Goal: Task Accomplishment & Management: Complete application form

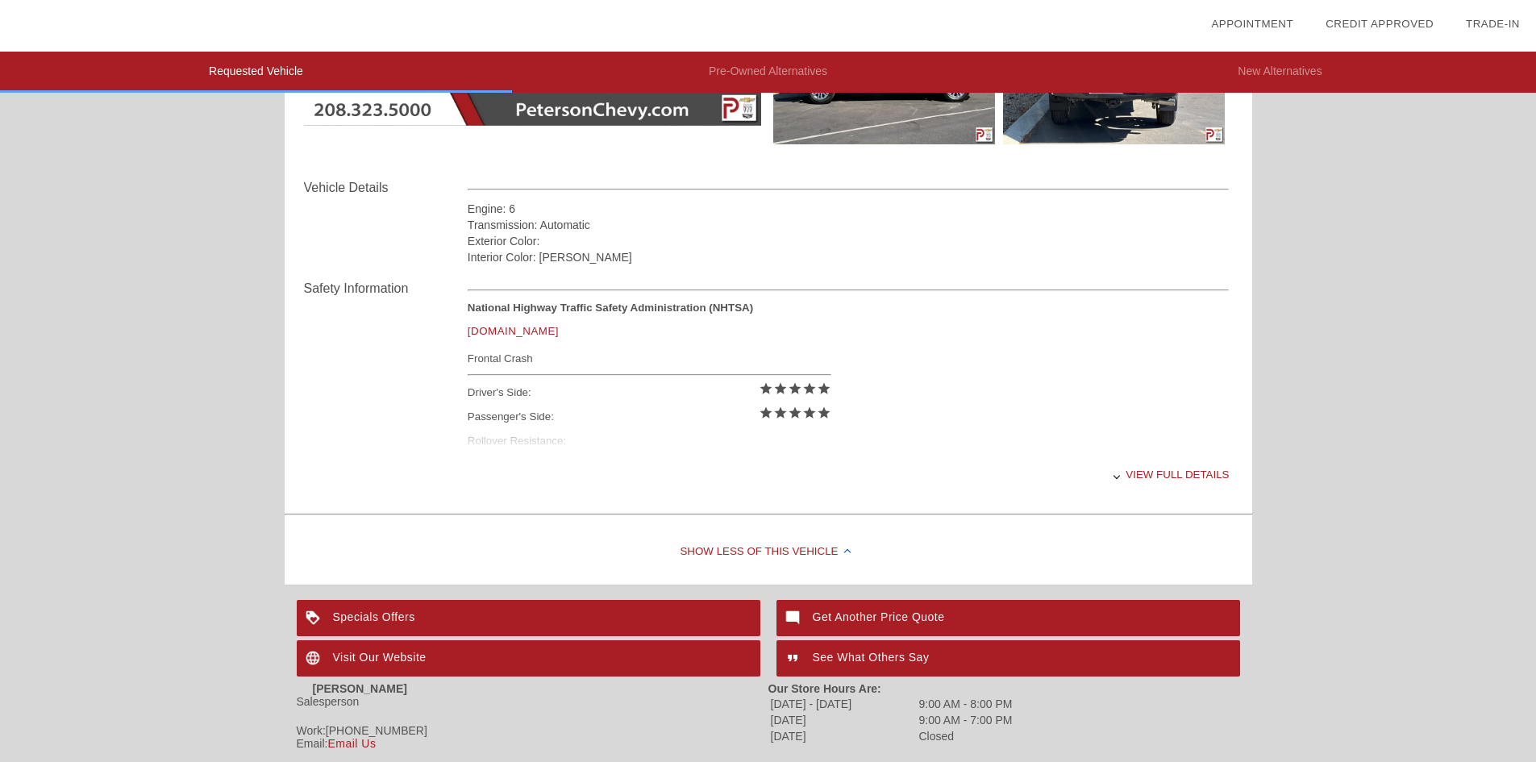
scroll to position [594, 0]
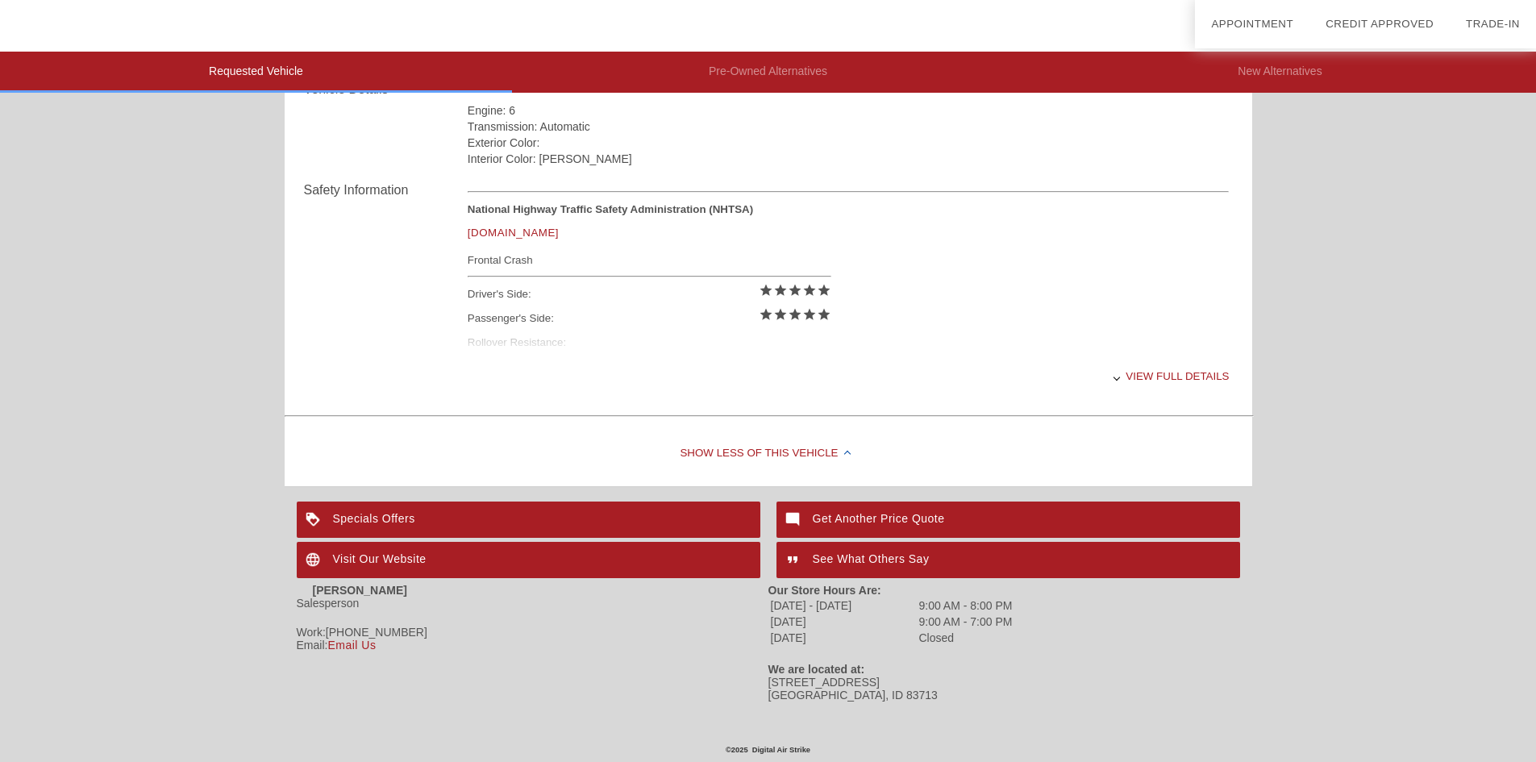
click at [1115, 378] on div at bounding box center [1117, 377] width 6 height 6
click at [1115, 378] on div at bounding box center [1115, 377] width 6 height 6
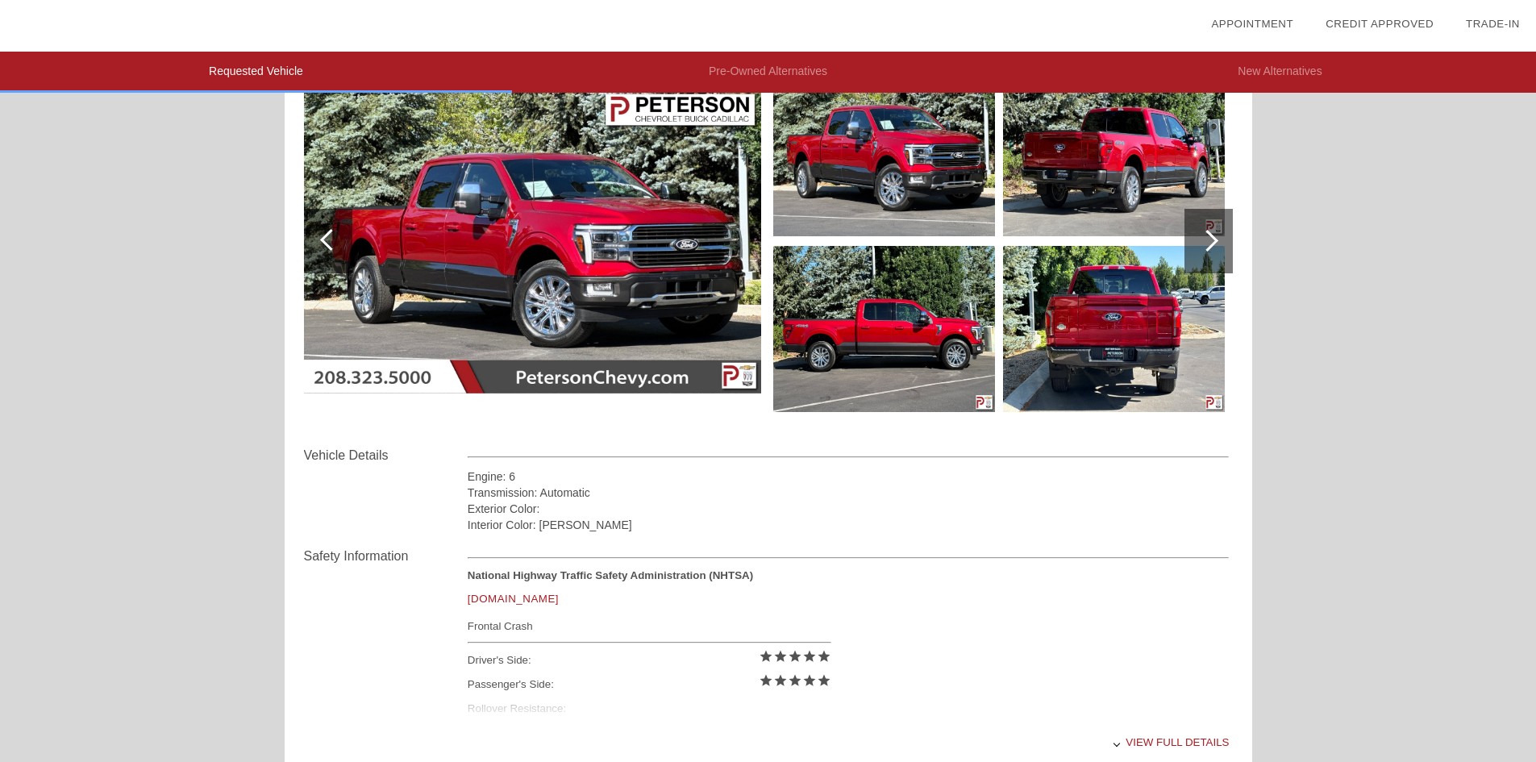
scroll to position [190, 0]
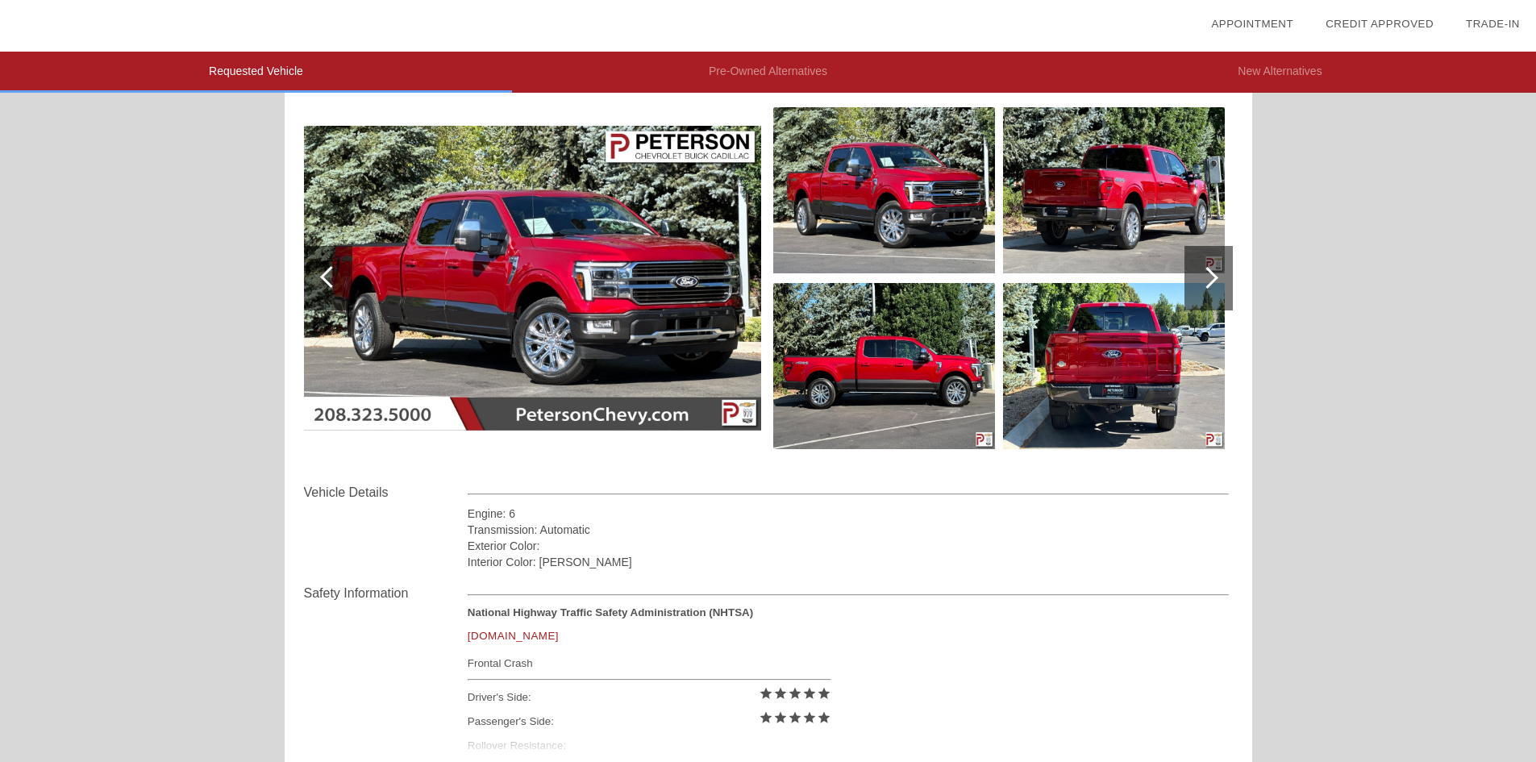
click at [613, 418] on img at bounding box center [532, 278] width 457 height 305
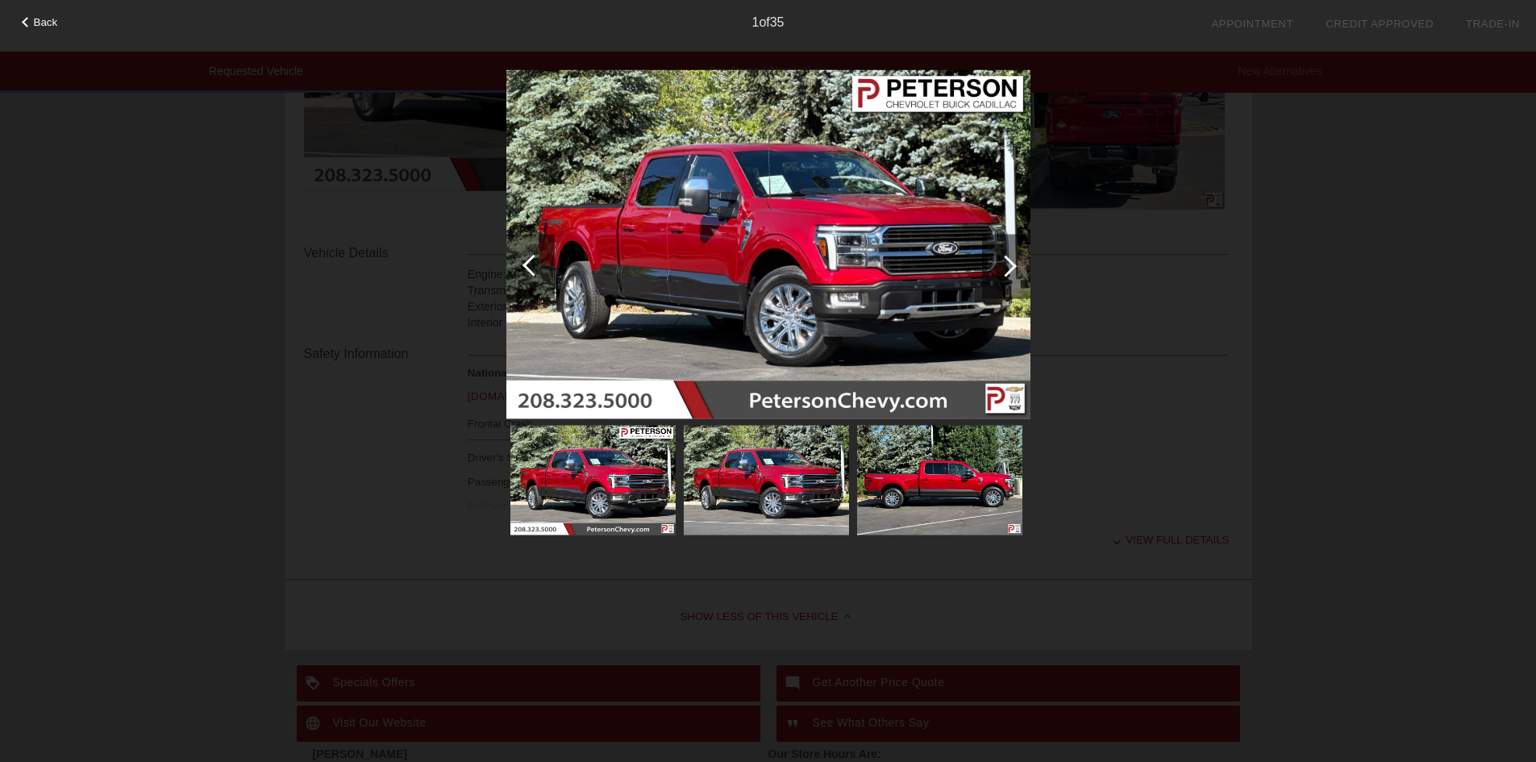
scroll to position [352, 0]
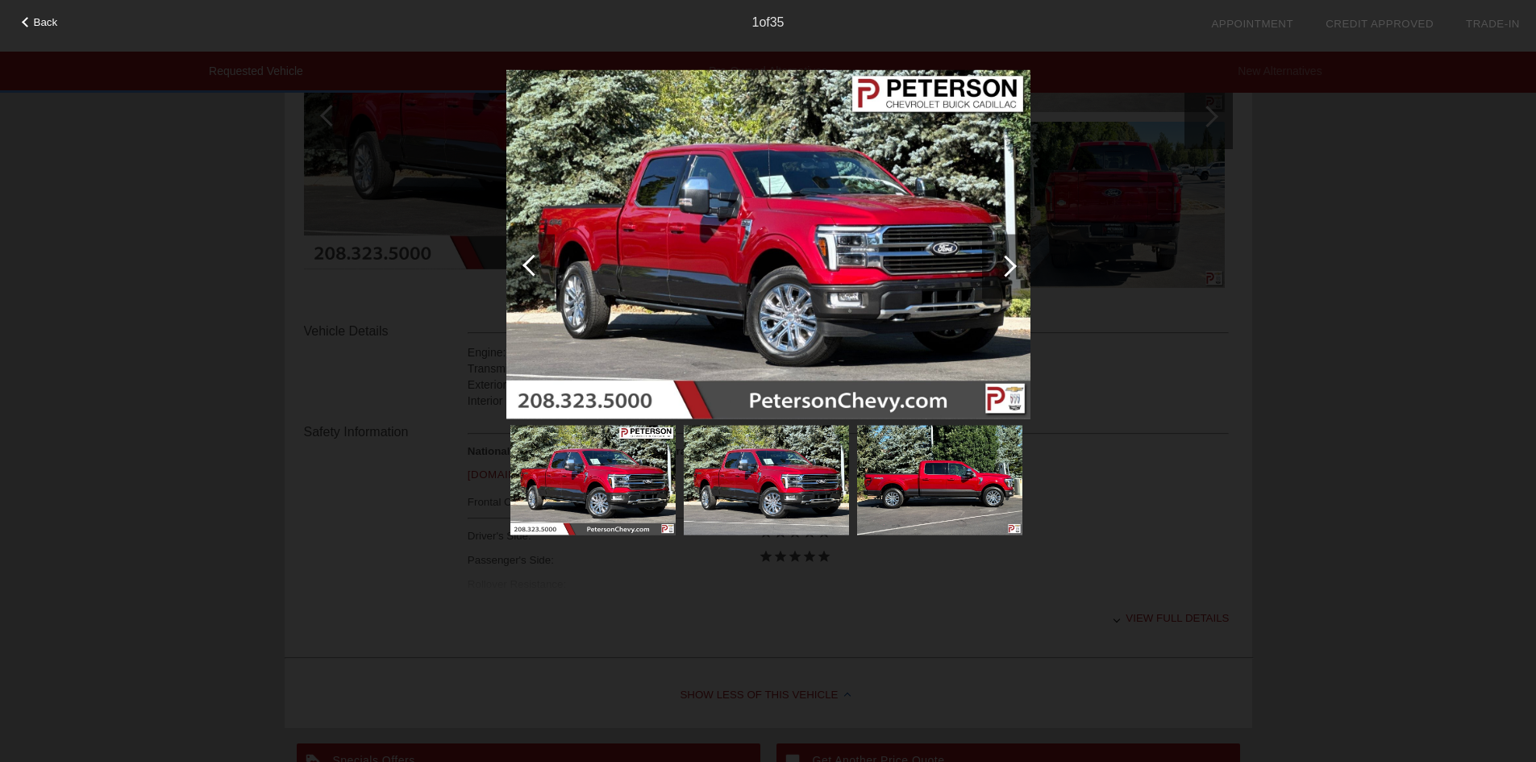
click at [38, 19] on span "Back" at bounding box center [46, 22] width 24 height 12
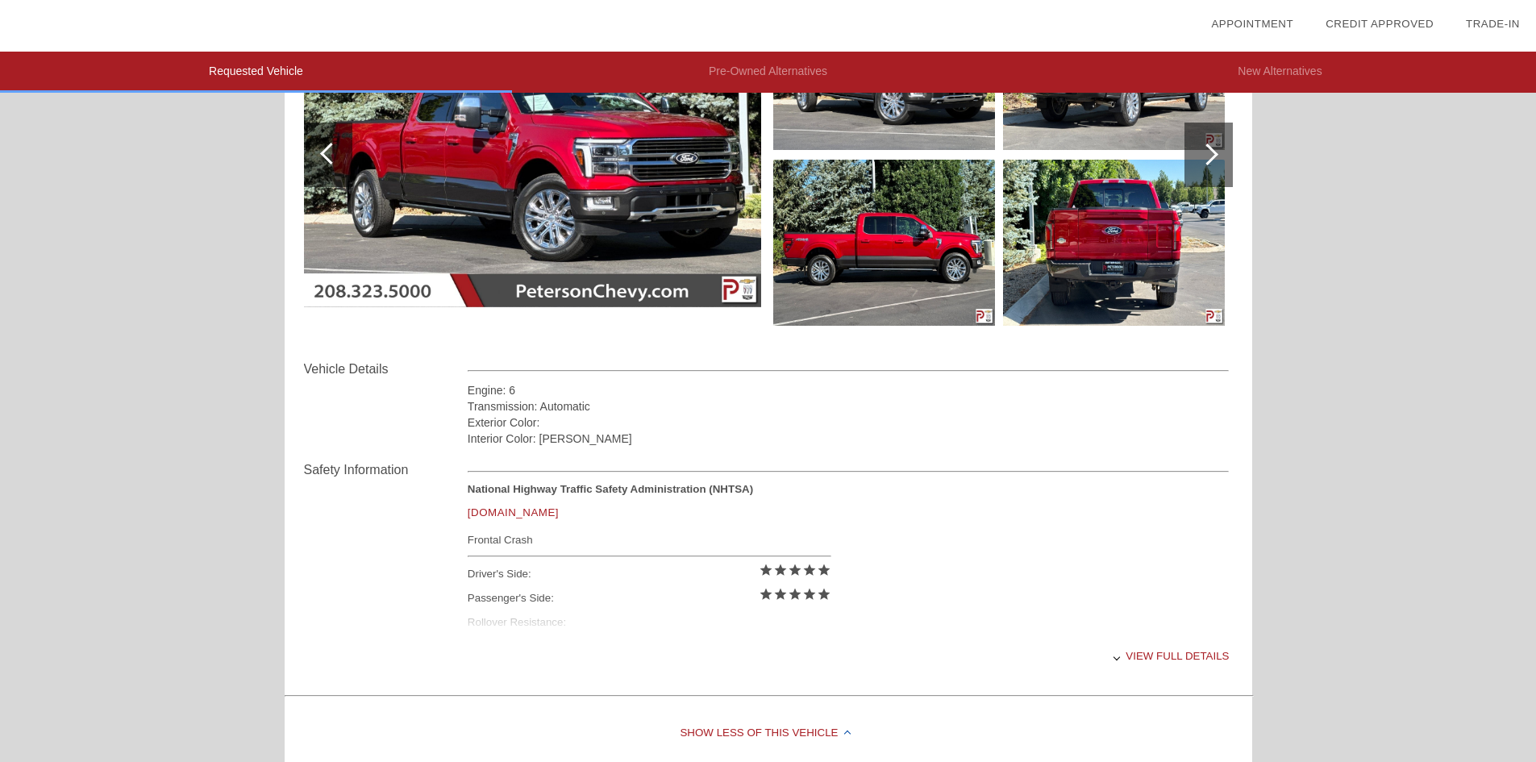
scroll to position [0, 0]
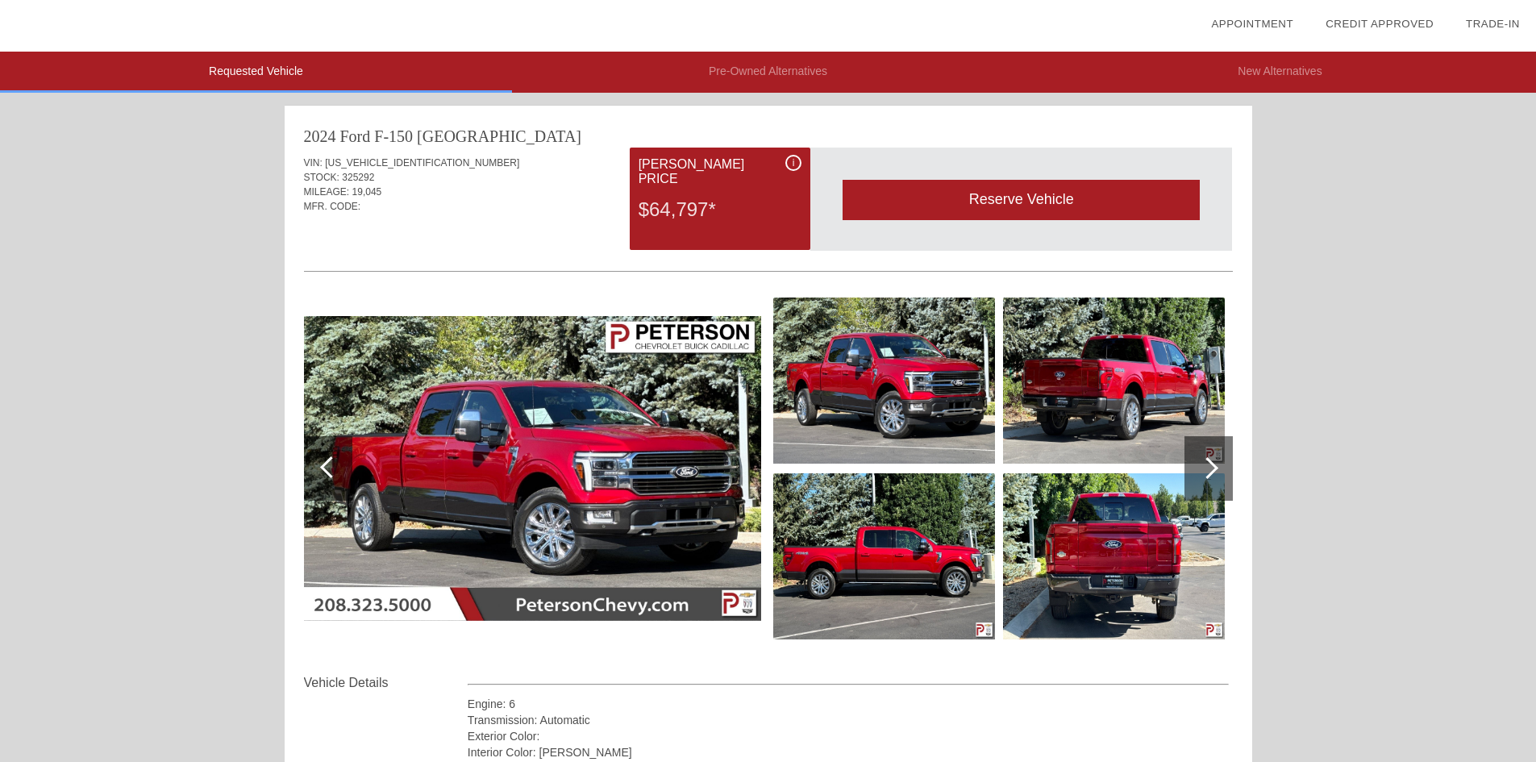
click at [1211, 468] on div at bounding box center [1208, 468] width 22 height 22
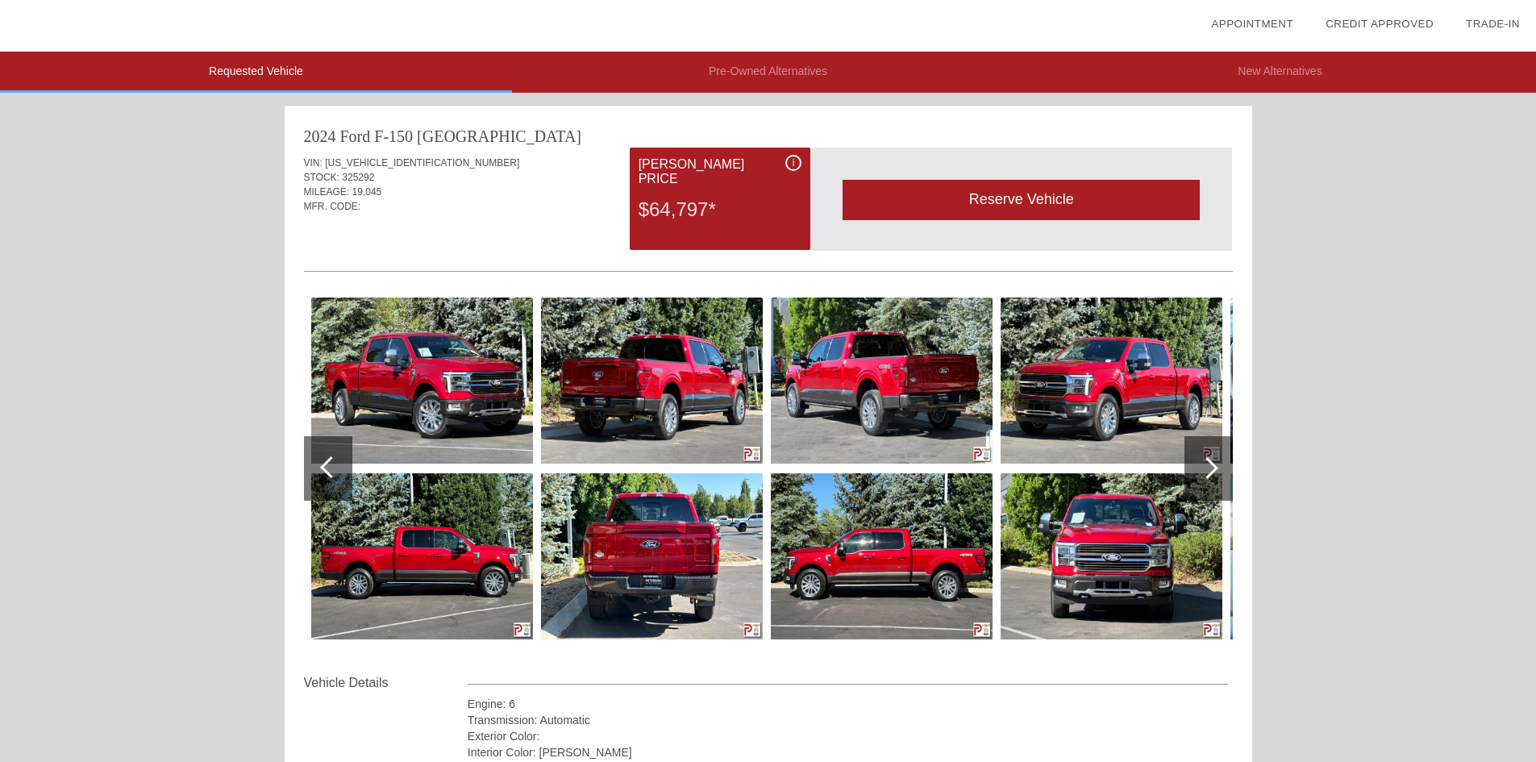
click at [1211, 468] on div at bounding box center [1208, 468] width 22 height 22
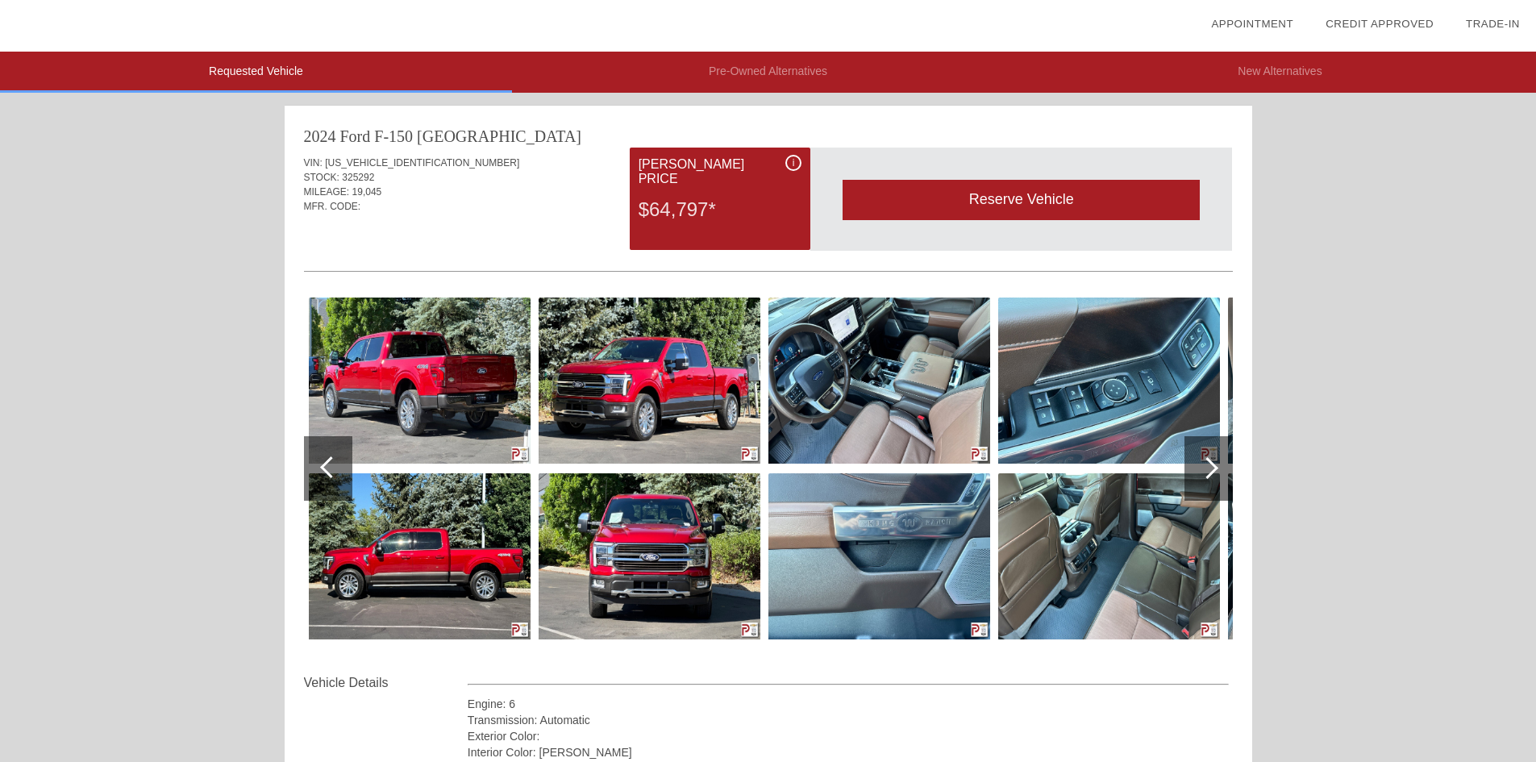
click at [1211, 467] on div at bounding box center [1208, 468] width 22 height 22
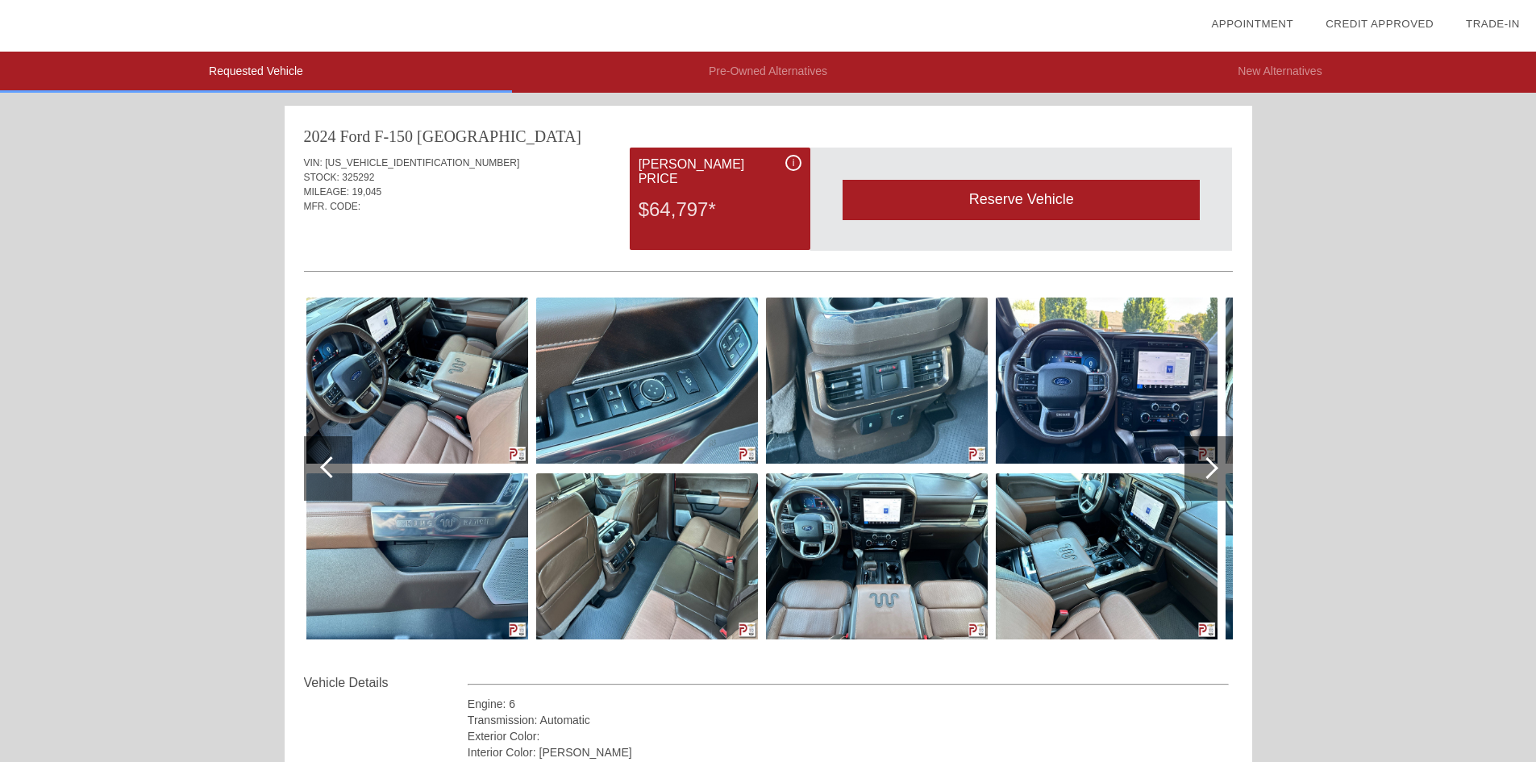
click at [1211, 467] on div at bounding box center [1208, 468] width 22 height 22
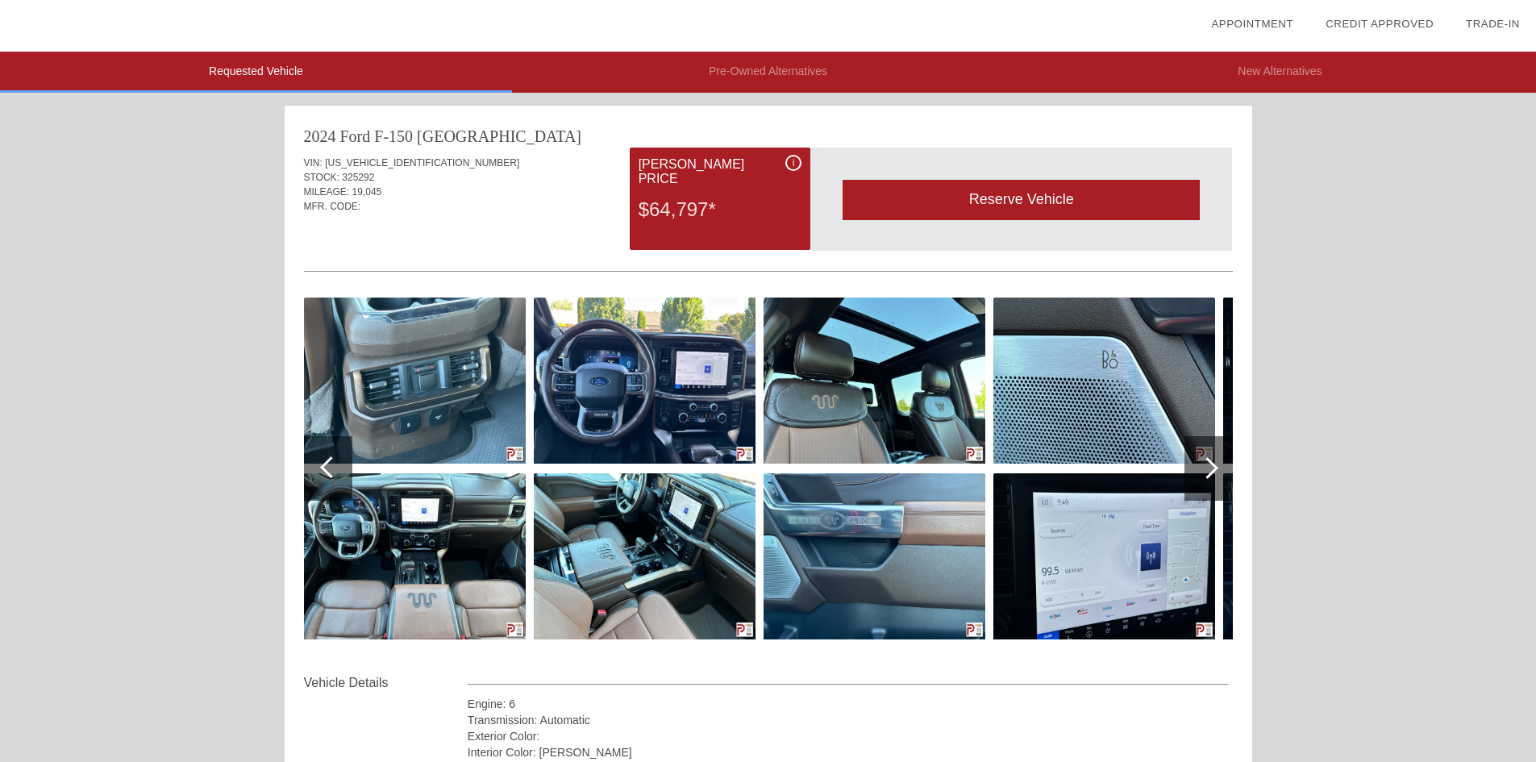
click at [1211, 467] on div at bounding box center [1208, 468] width 22 height 22
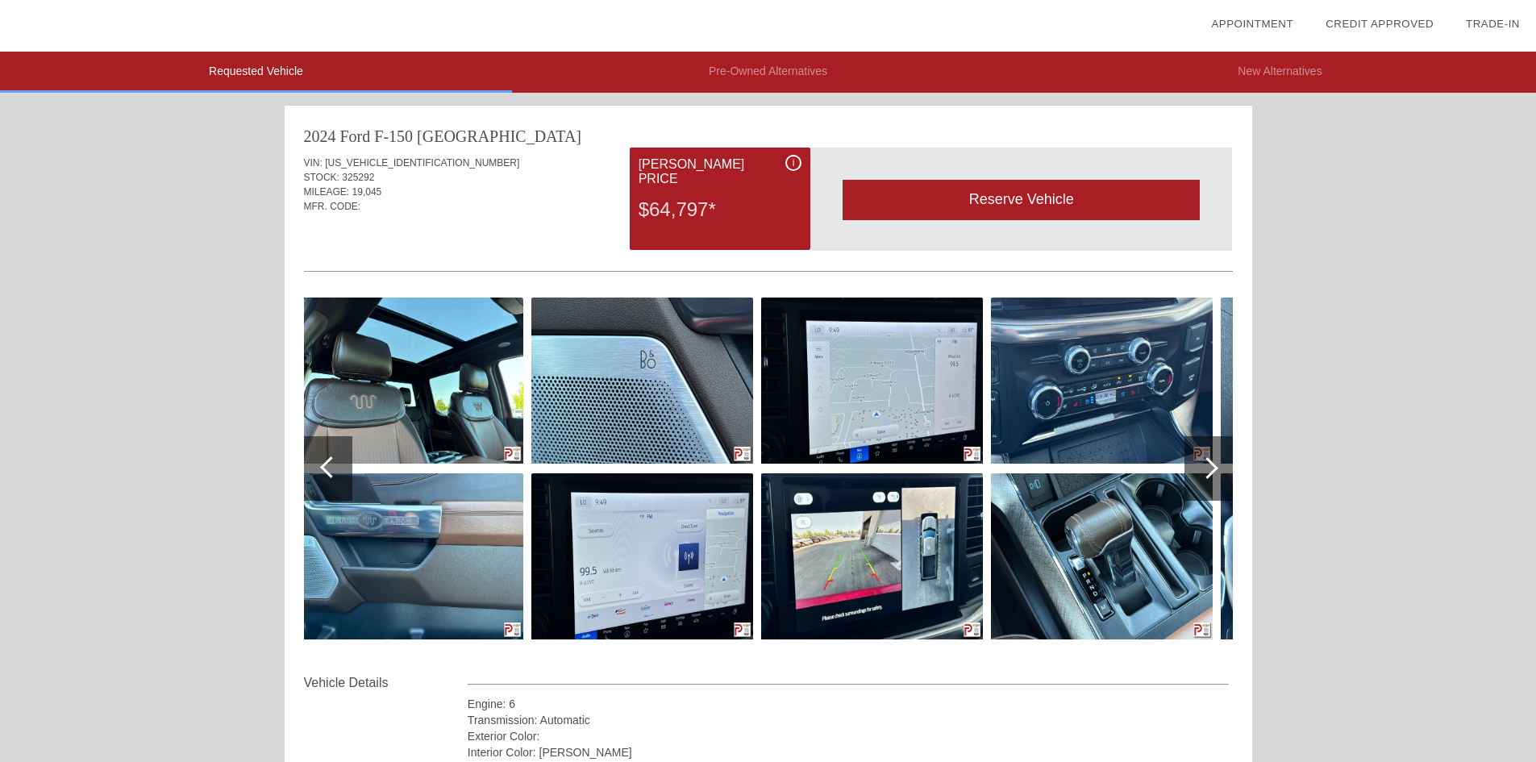
click at [1211, 467] on div at bounding box center [1208, 468] width 22 height 22
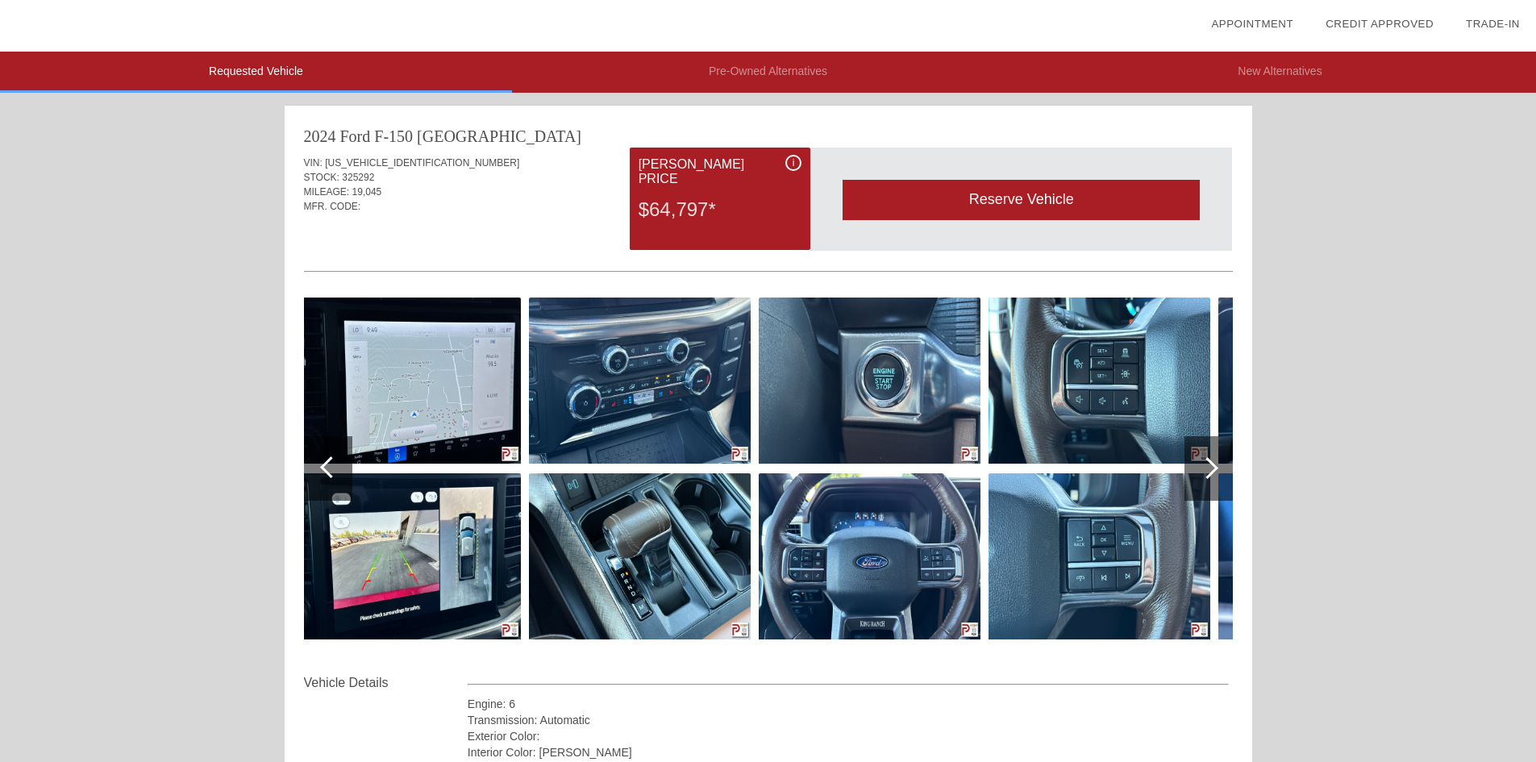
click at [1211, 467] on div at bounding box center [1208, 468] width 22 height 22
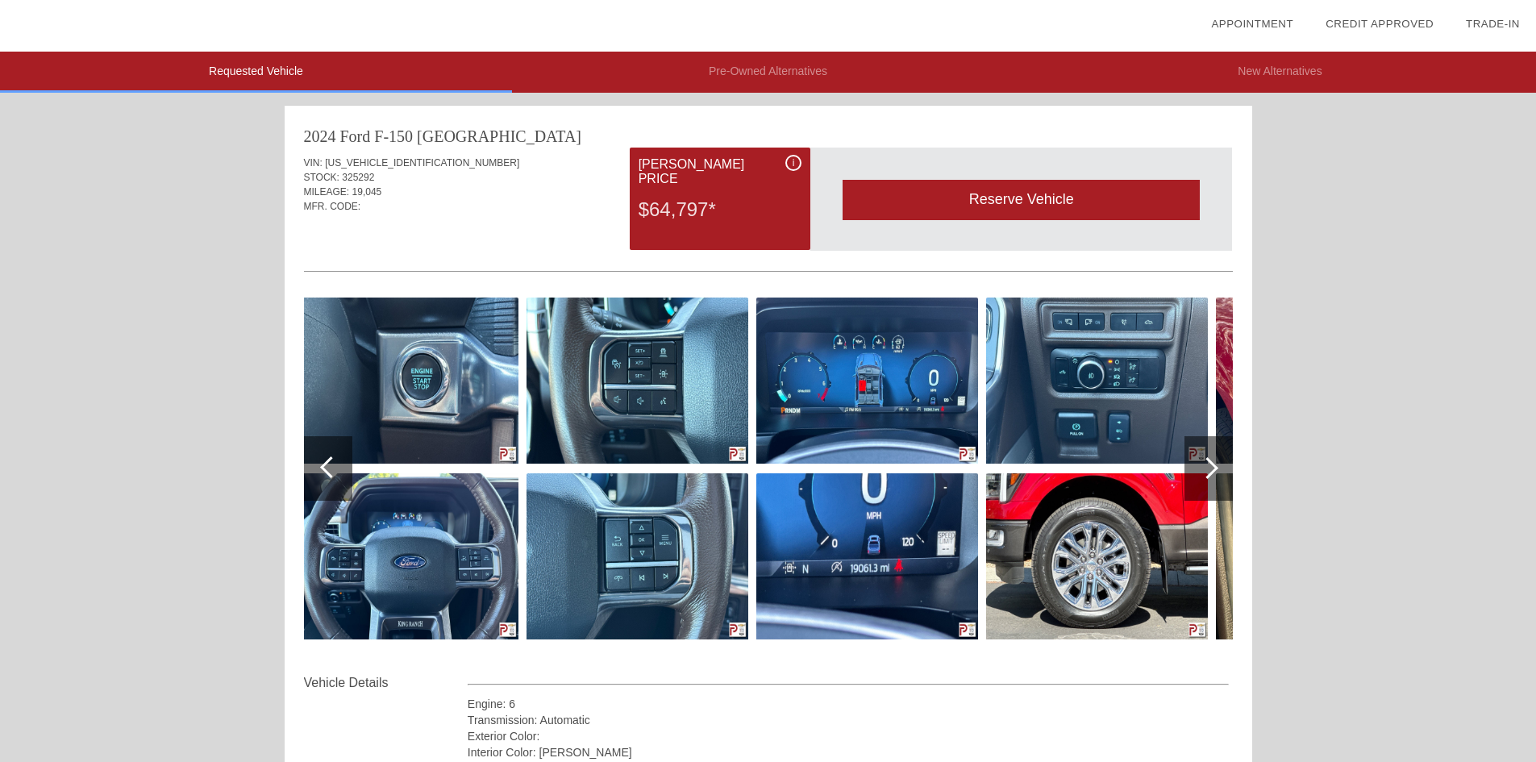
click at [1211, 467] on div at bounding box center [1208, 468] width 22 height 22
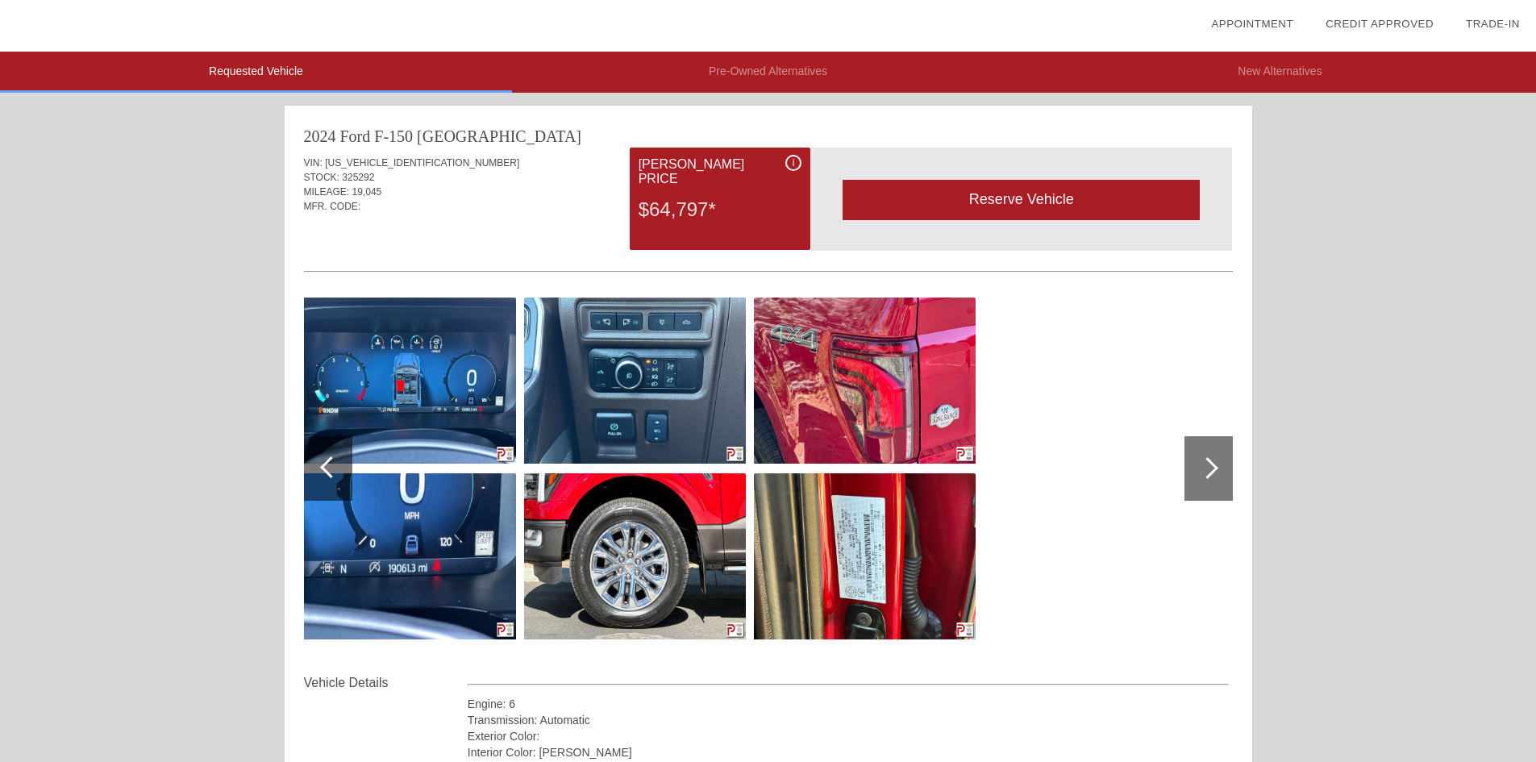
click at [1211, 467] on div at bounding box center [1208, 468] width 22 height 22
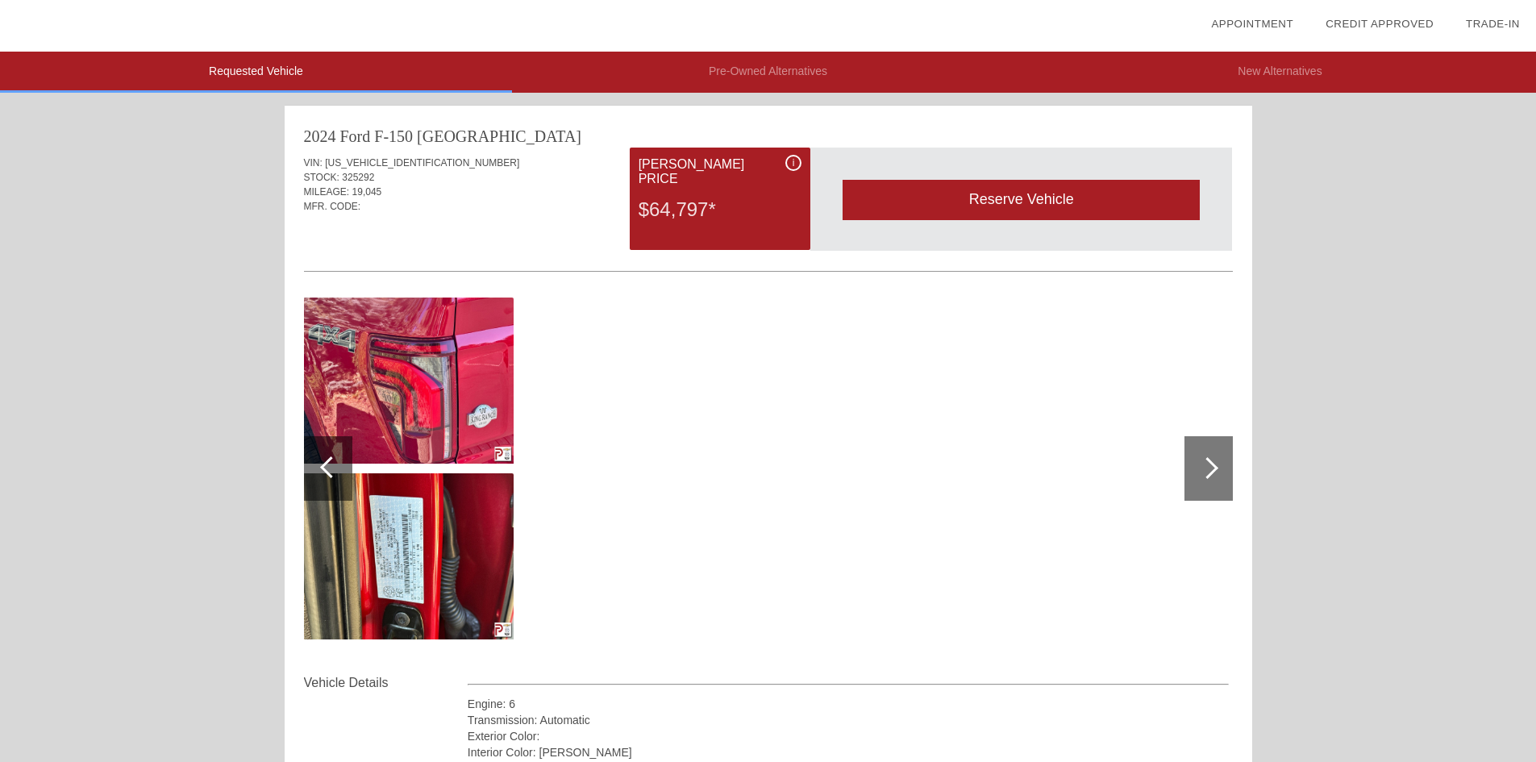
click at [1211, 467] on div at bounding box center [1208, 468] width 22 height 22
click at [1219, 469] on div at bounding box center [1209, 468] width 48 height 65
click at [328, 461] on div at bounding box center [331, 468] width 22 height 22
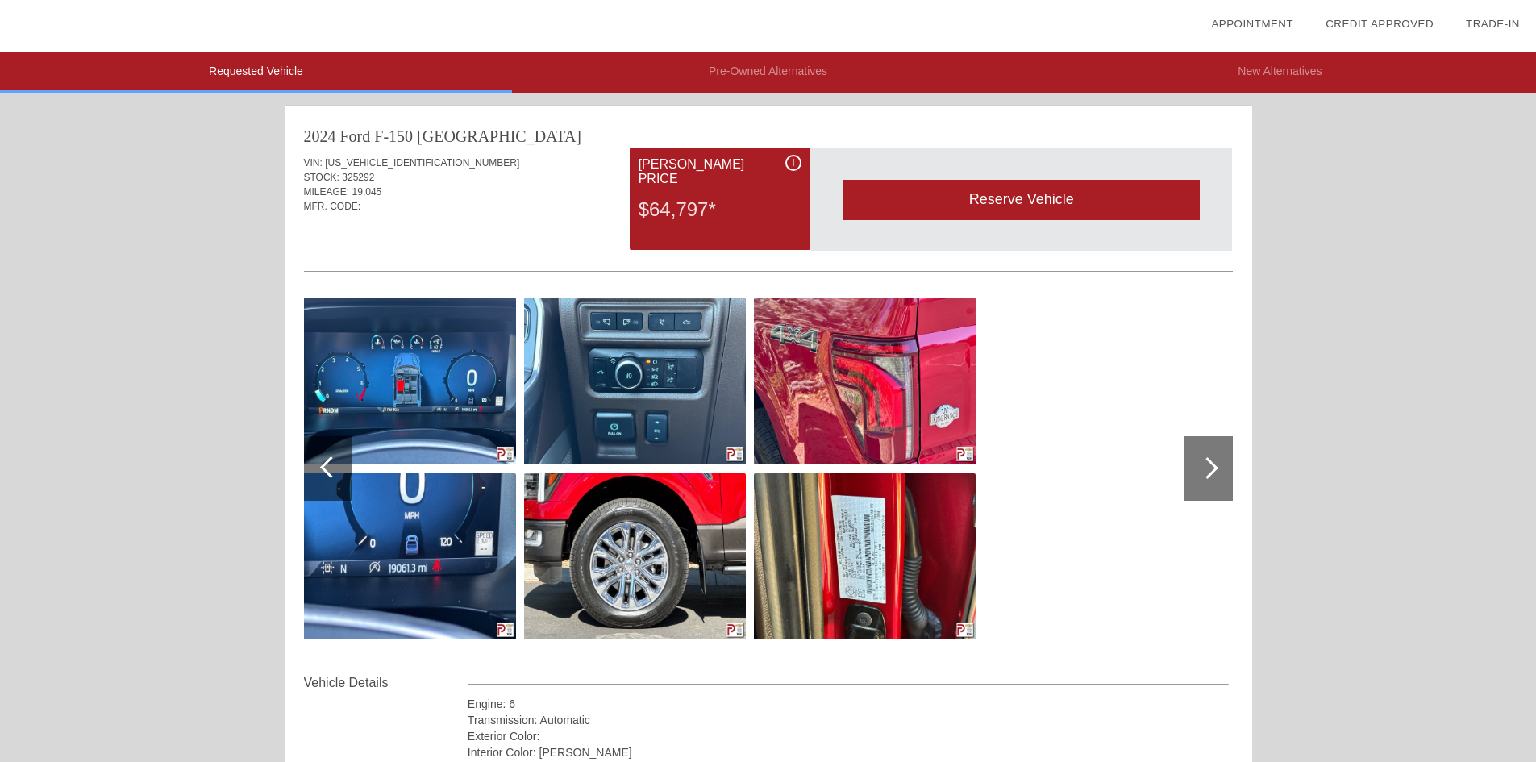
click at [328, 461] on div at bounding box center [331, 468] width 22 height 22
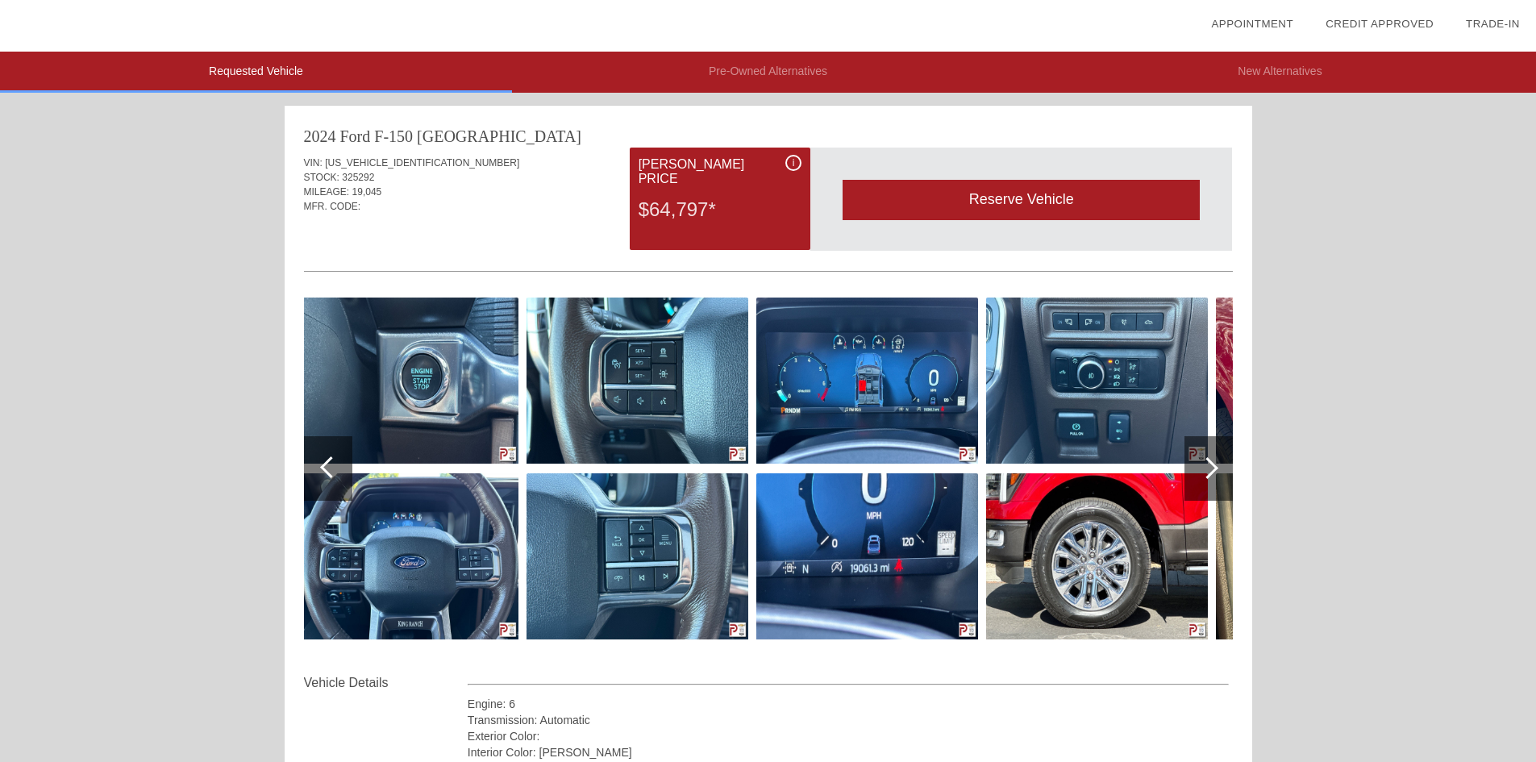
click at [328, 461] on div at bounding box center [331, 468] width 22 height 22
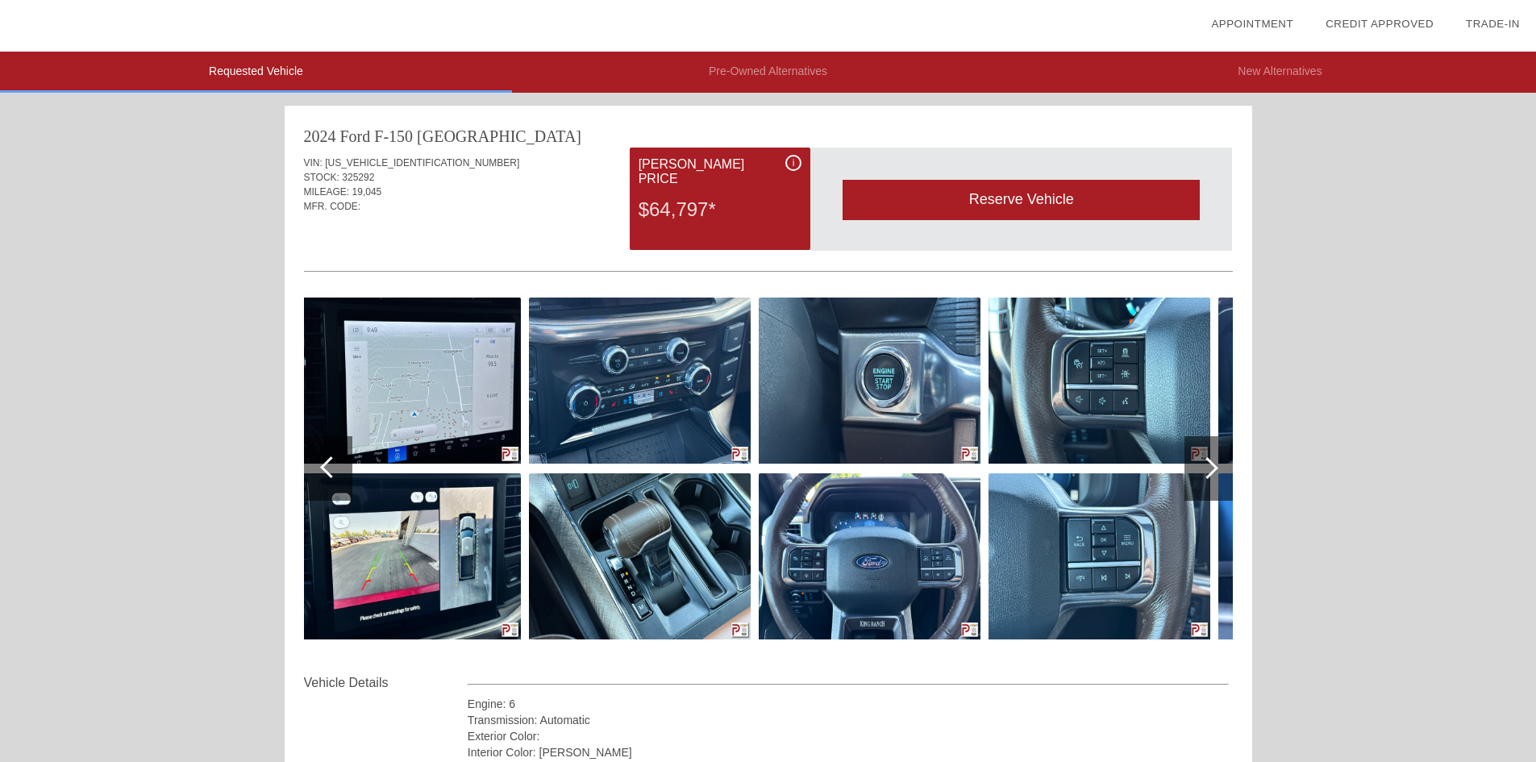
click at [328, 461] on div at bounding box center [331, 468] width 22 height 22
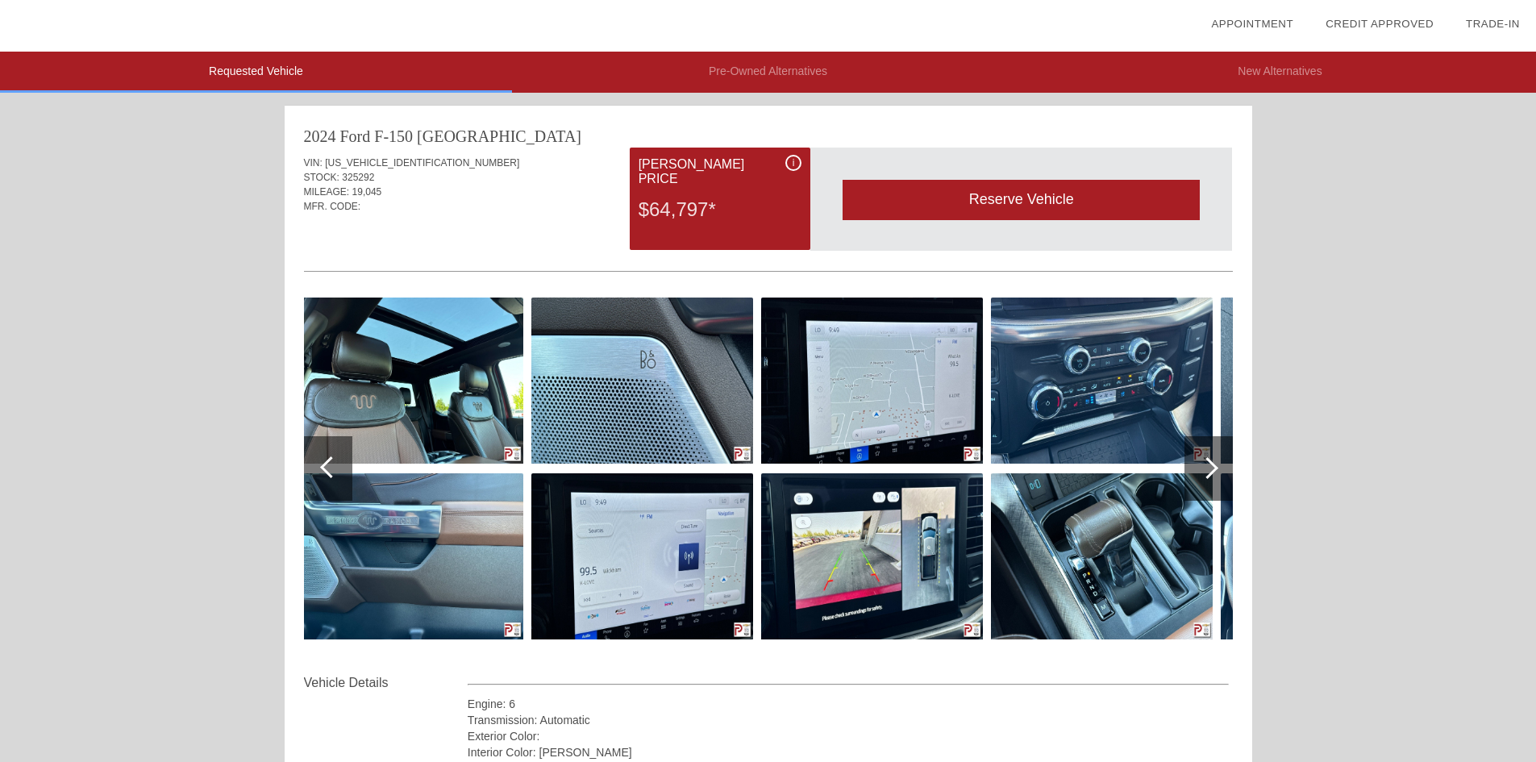
click at [328, 461] on div at bounding box center [331, 468] width 22 height 22
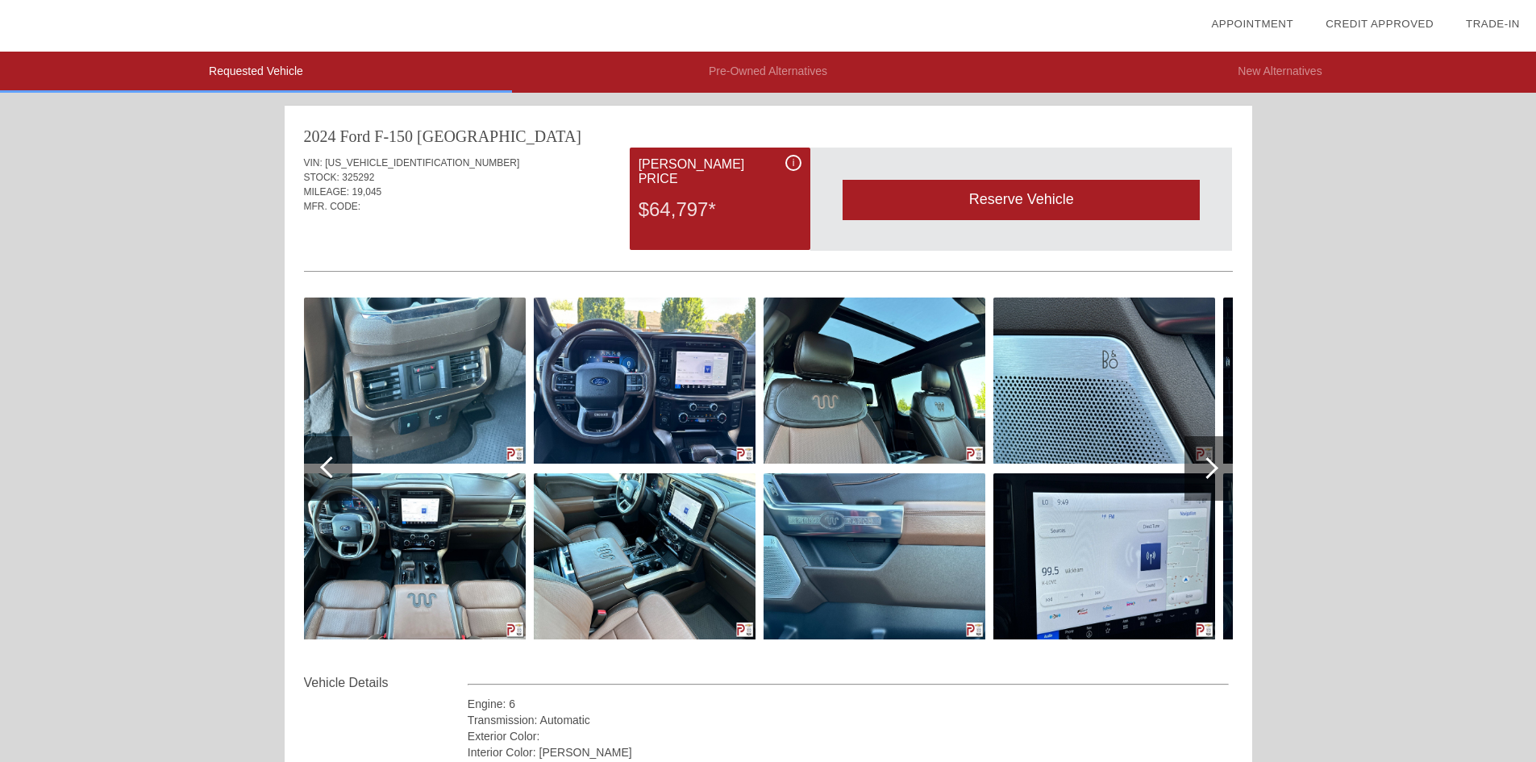
click at [328, 461] on div at bounding box center [331, 468] width 22 height 22
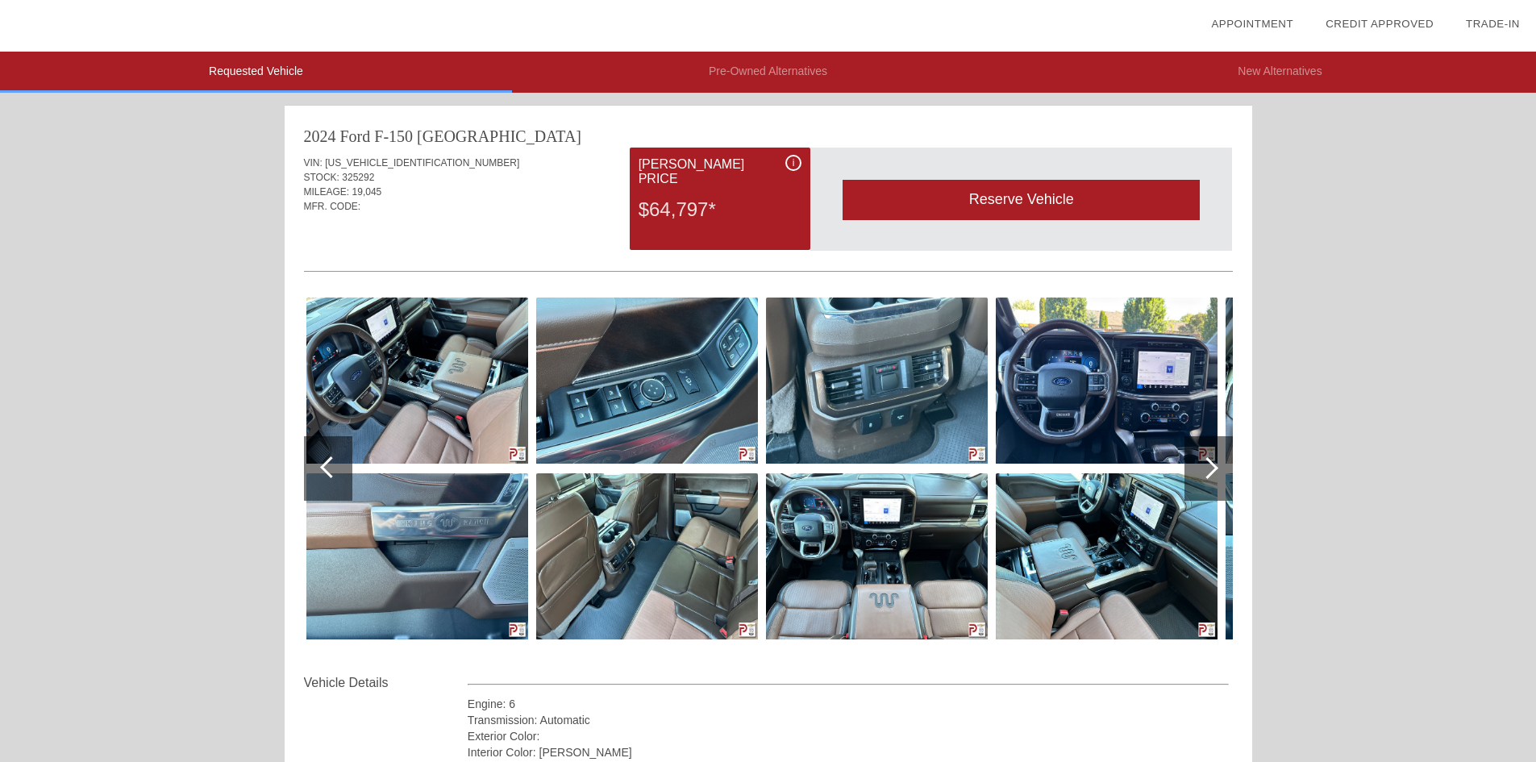
click at [328, 461] on div at bounding box center [331, 468] width 22 height 22
